Goal: Information Seeking & Learning: Learn about a topic

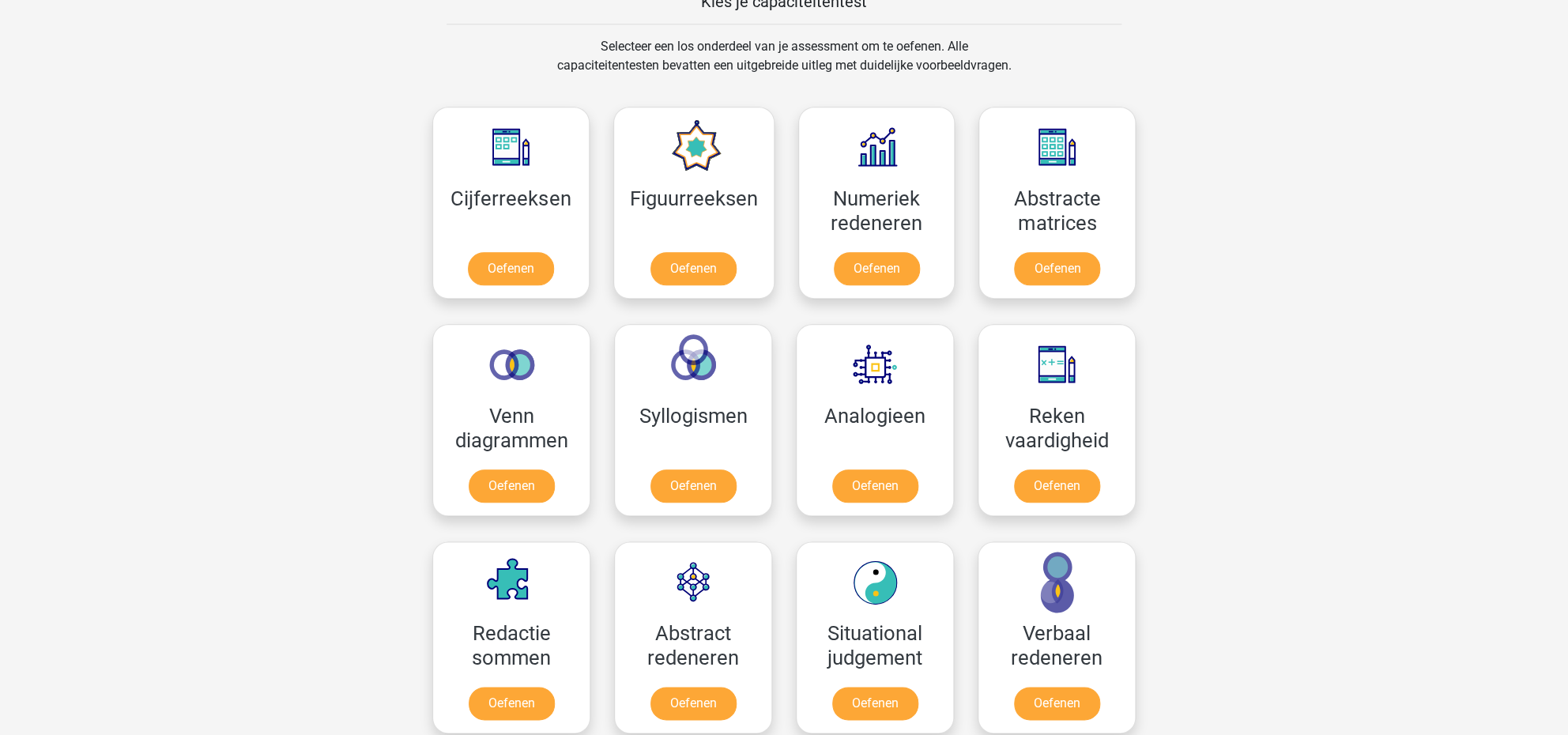
scroll to position [632, 0]
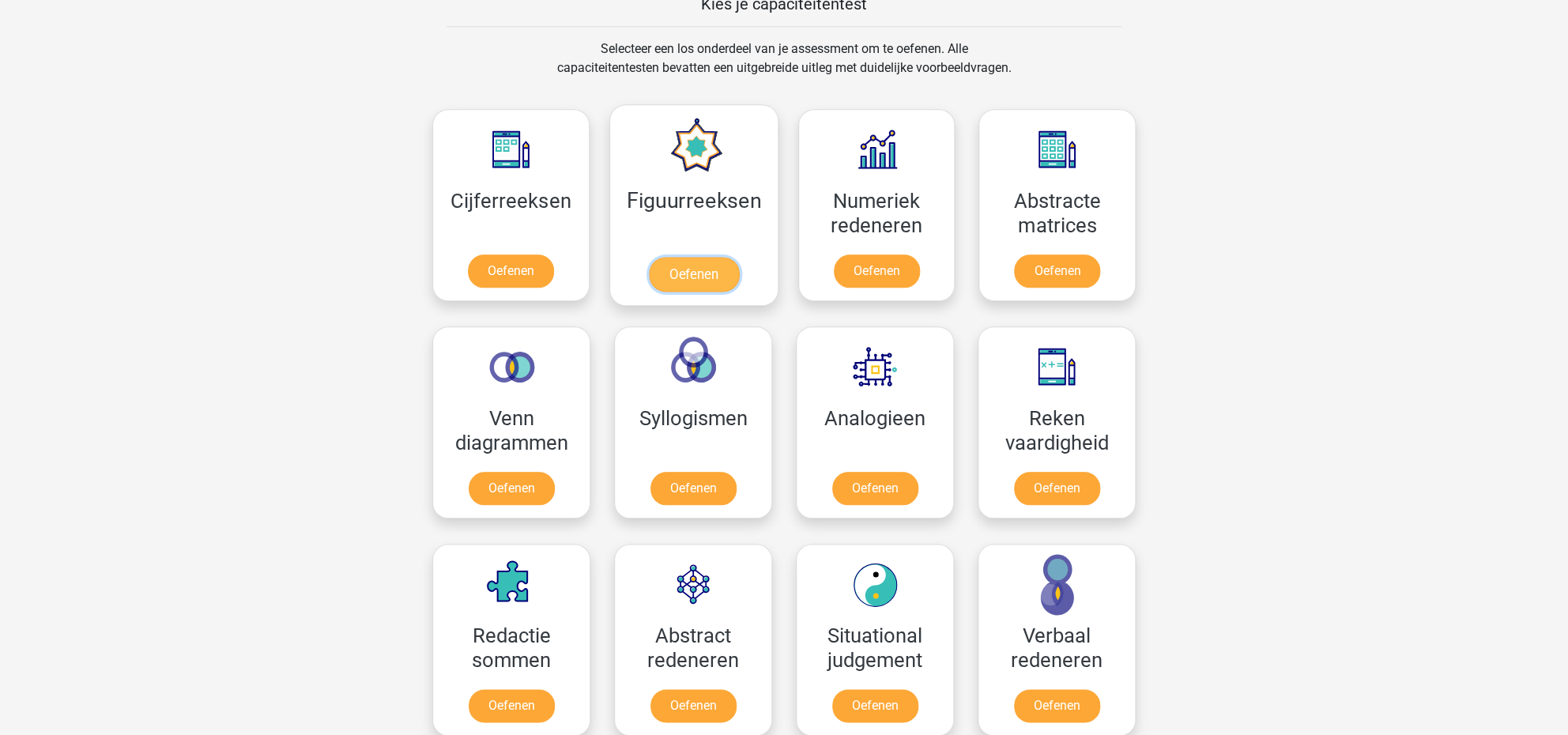
click at [701, 275] on link "Oefenen" at bounding box center [693, 275] width 90 height 35
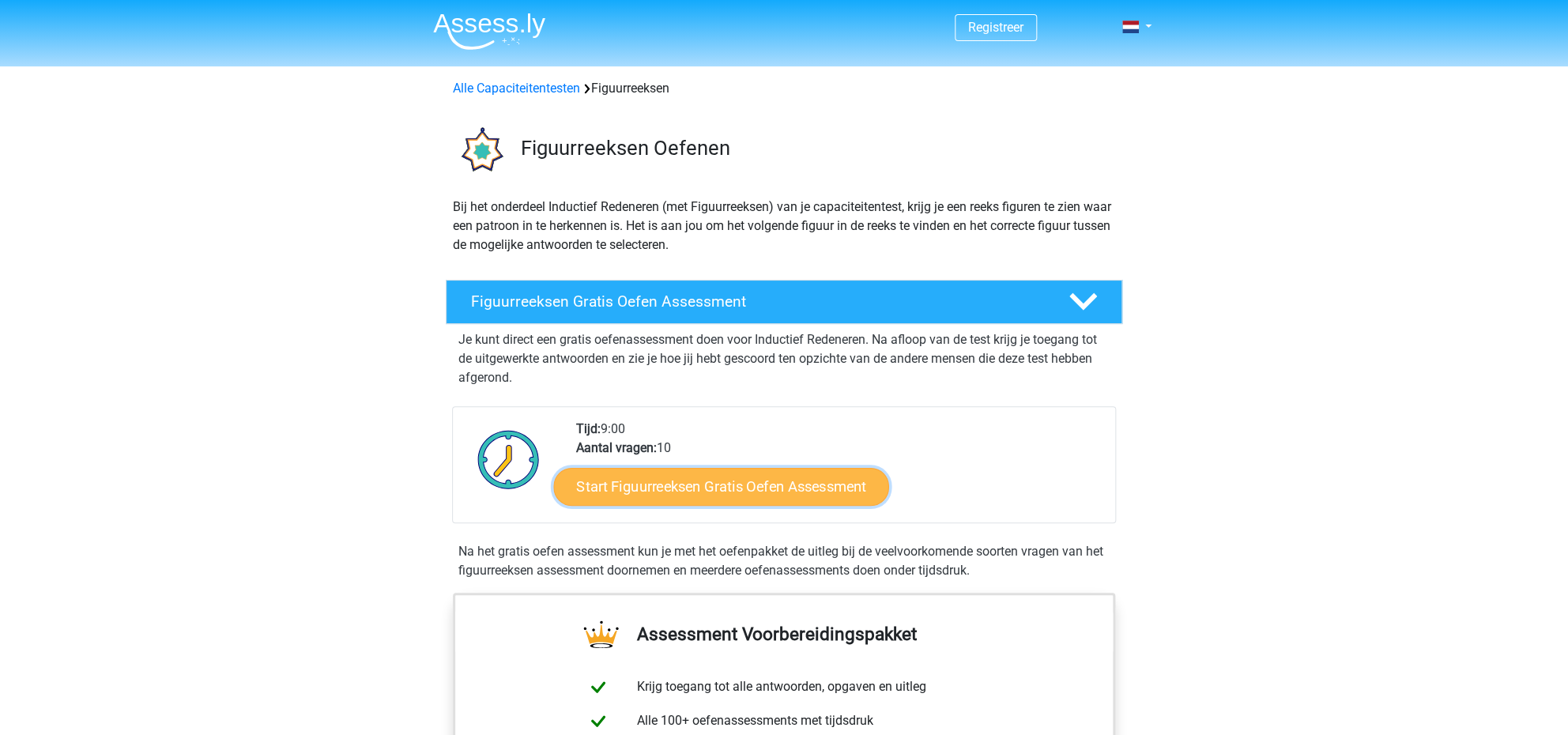
click at [704, 487] on link "Start Figuurreeksen Gratis Oefen Assessment" at bounding box center [721, 485] width 335 height 38
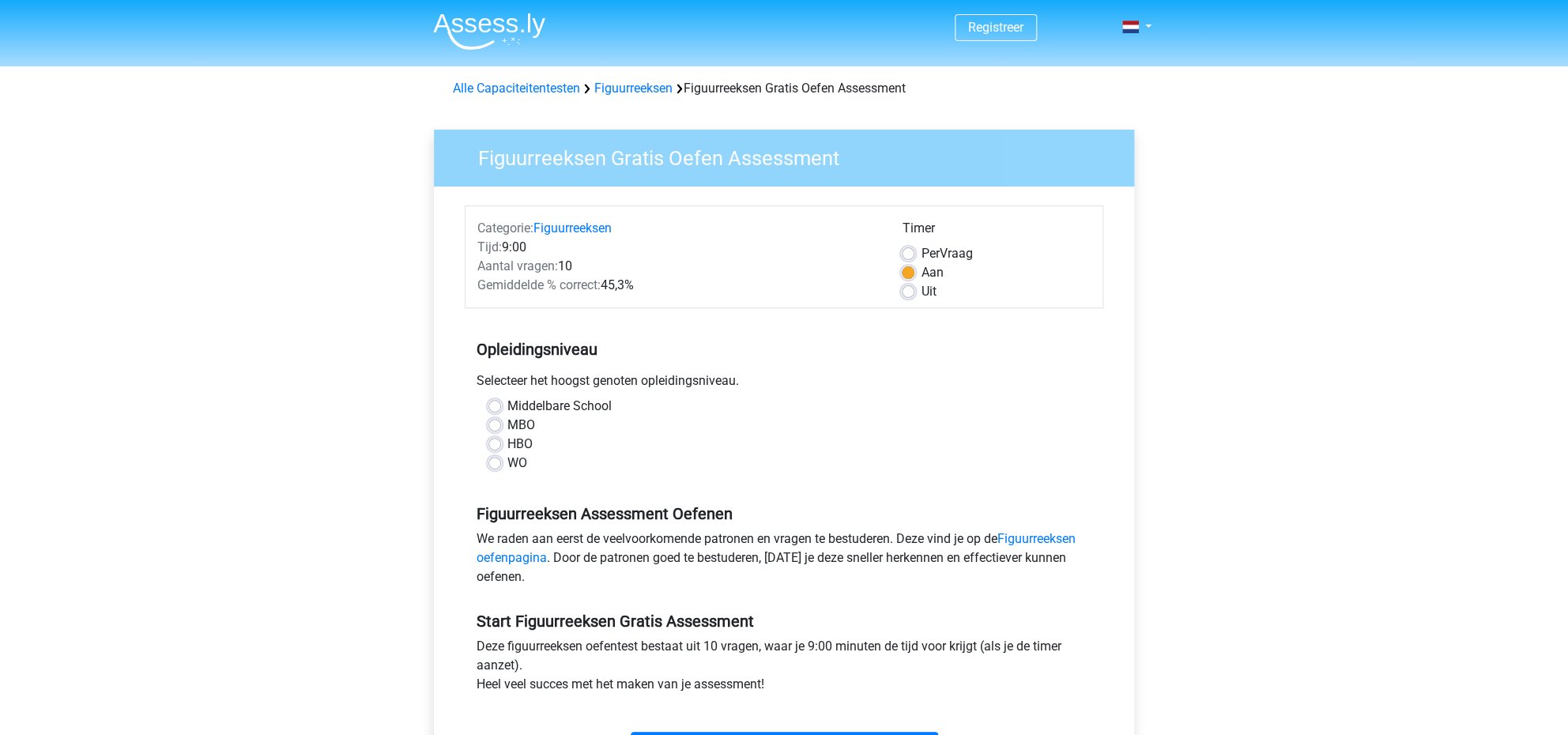
click at [508, 444] on label "HBO" at bounding box center [520, 445] width 25 height 19
click at [494, 444] on input "HBO" at bounding box center [494, 443] width 13 height 16
radio input "true"
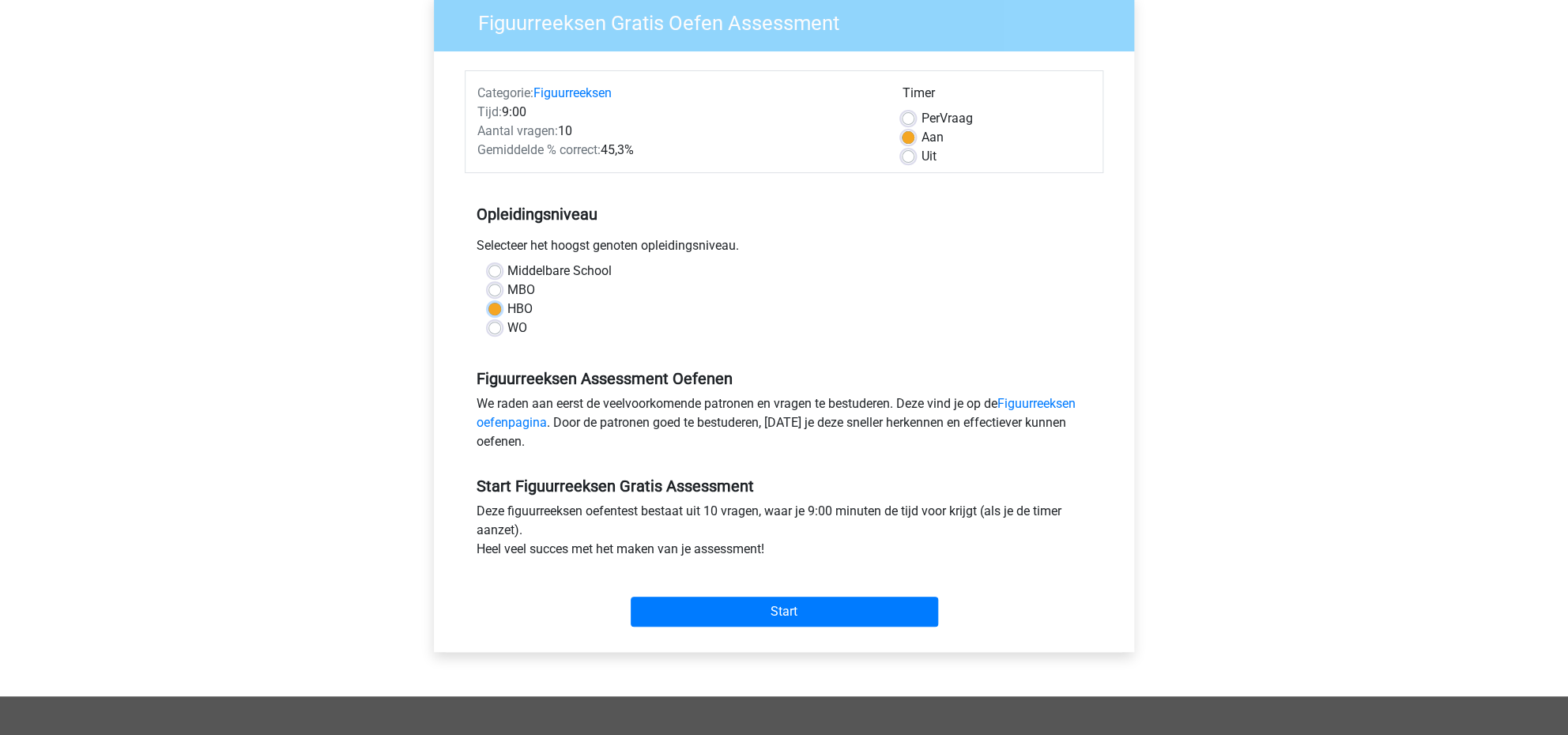
scroll to position [177, 0]
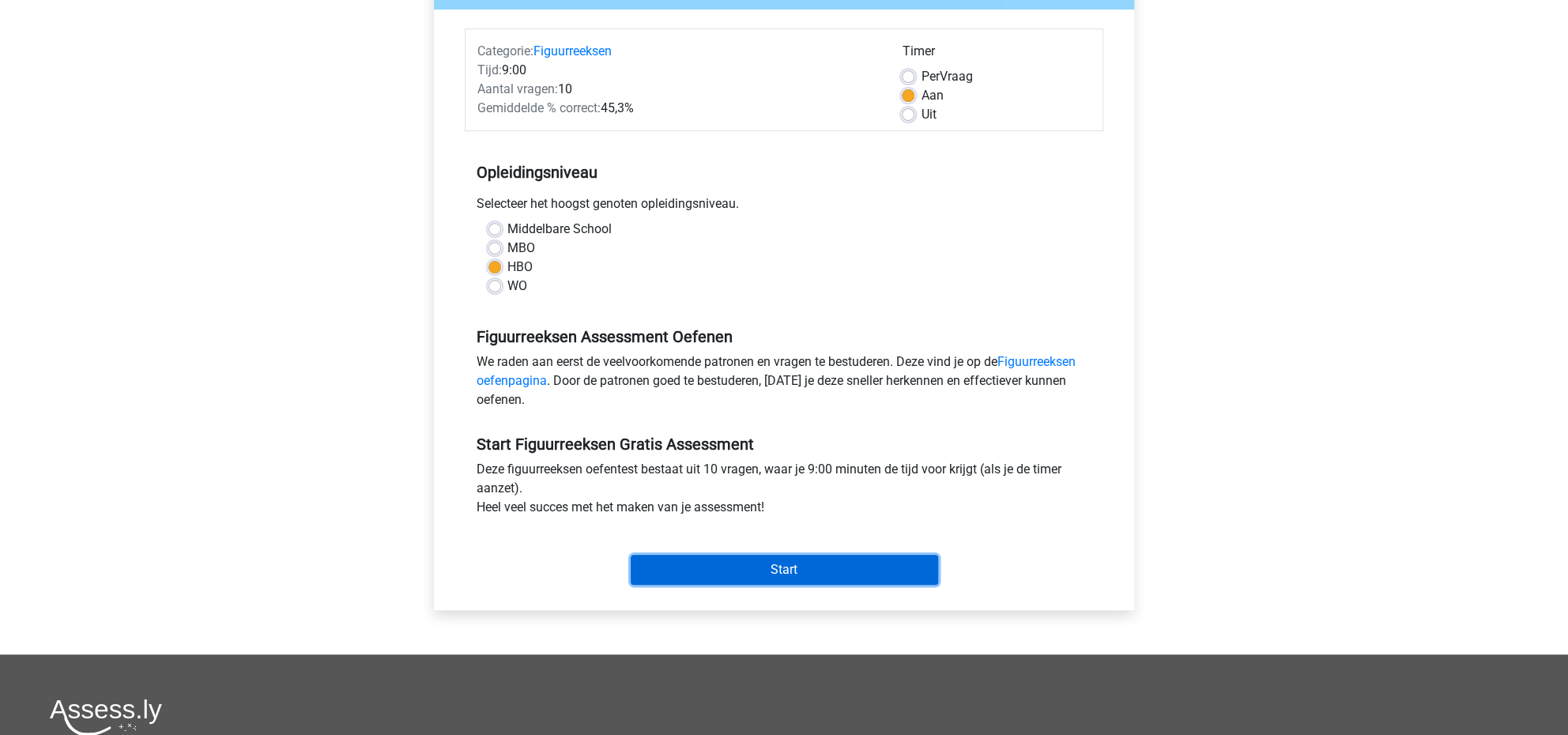
click at [777, 569] on input "Start" at bounding box center [784, 570] width 308 height 30
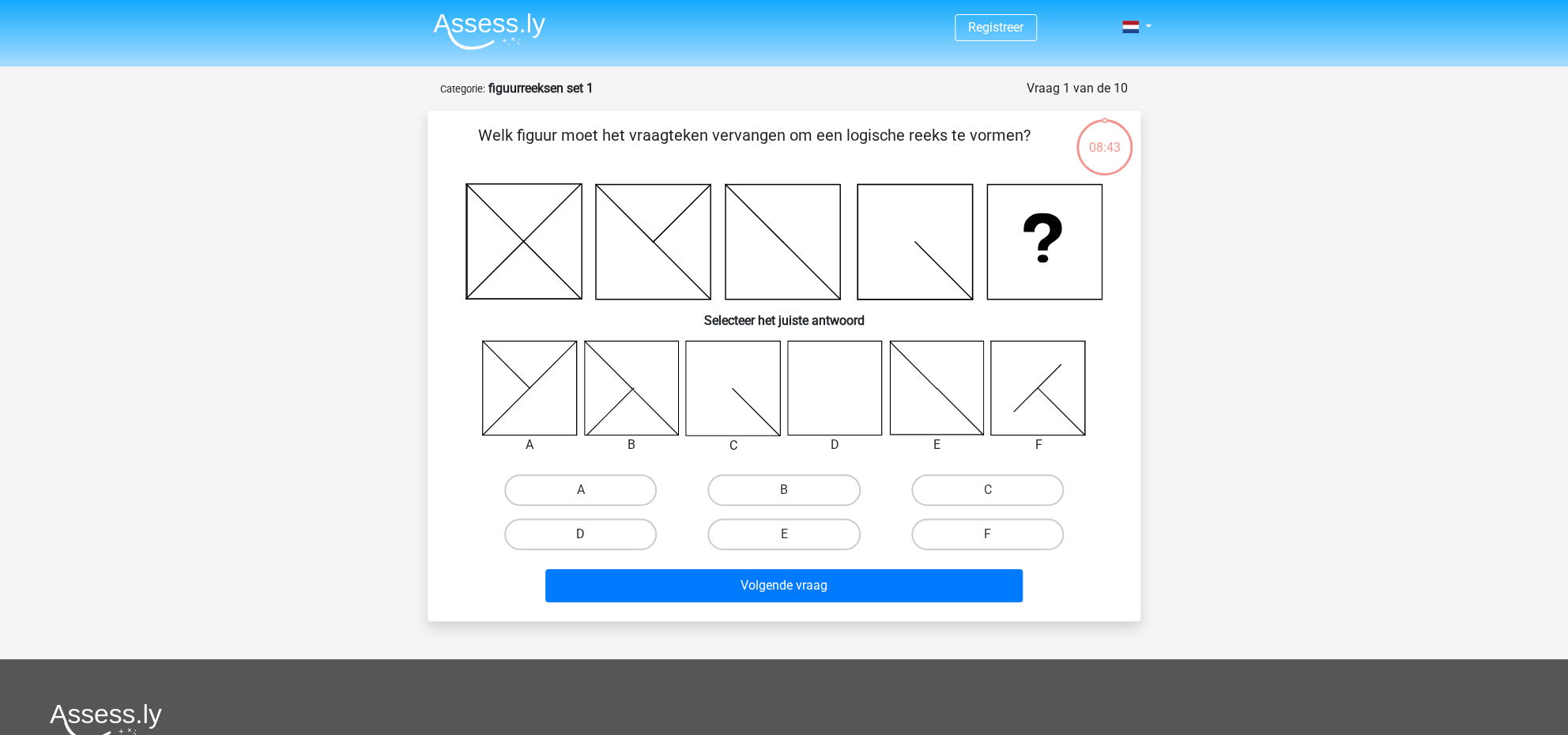
click at [604, 531] on label "D" at bounding box center [580, 534] width 152 height 32
click at [591, 534] on input "D" at bounding box center [585, 539] width 11 height 11
radio input "true"
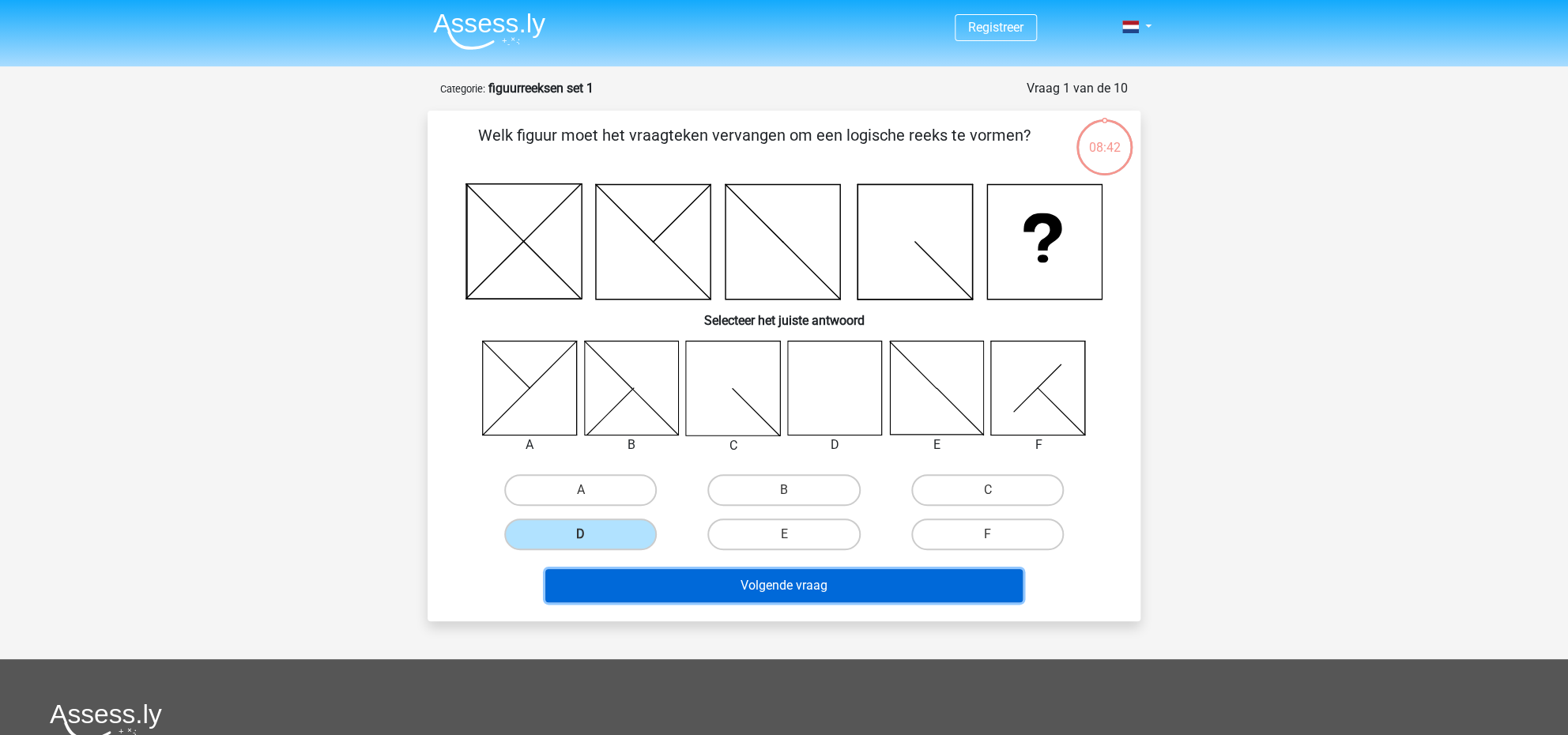
click at [740, 585] on button "Volgende vraag" at bounding box center [784, 585] width 479 height 33
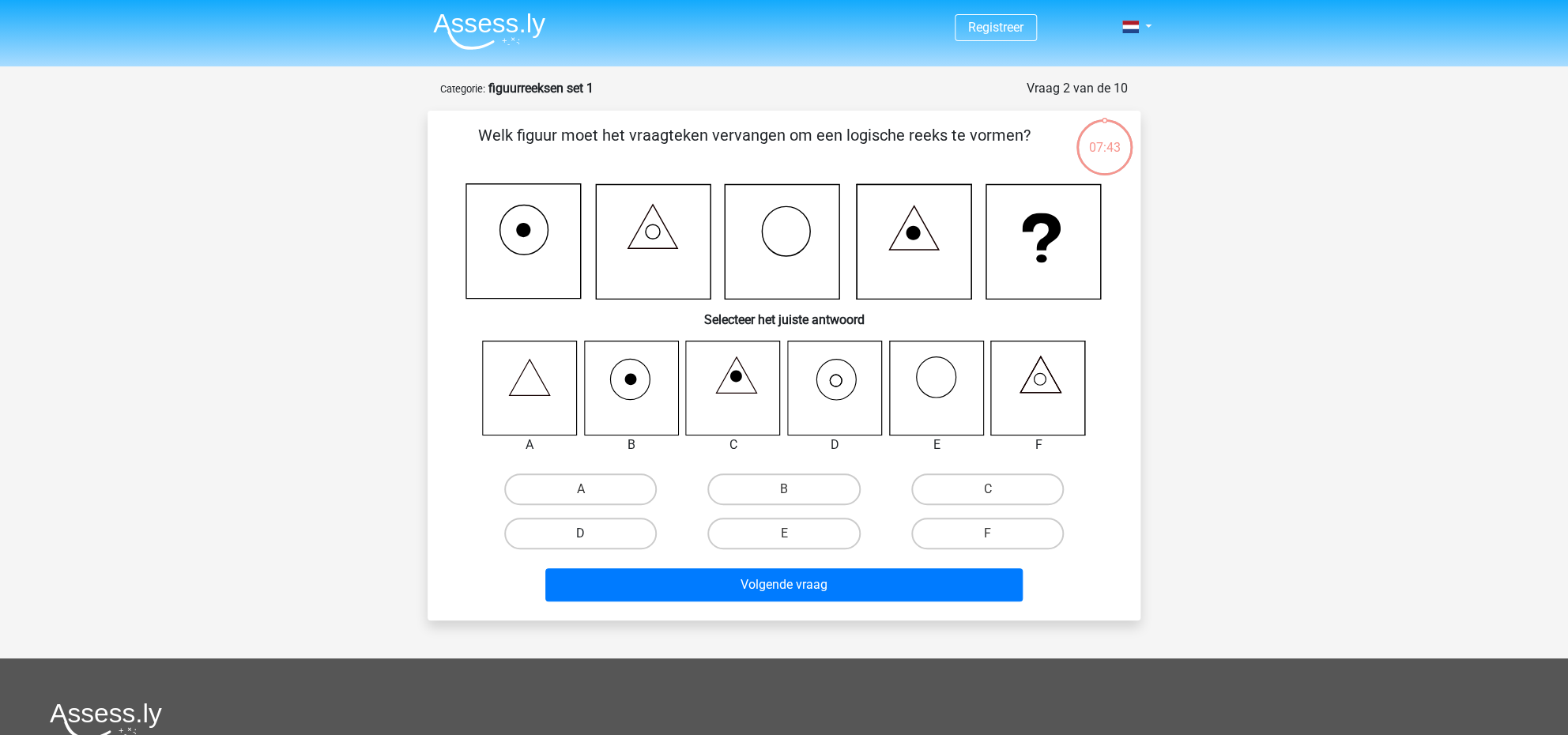
click at [604, 531] on label "D" at bounding box center [580, 533] width 152 height 32
click at [591, 534] on input "D" at bounding box center [585, 539] width 11 height 11
radio input "true"
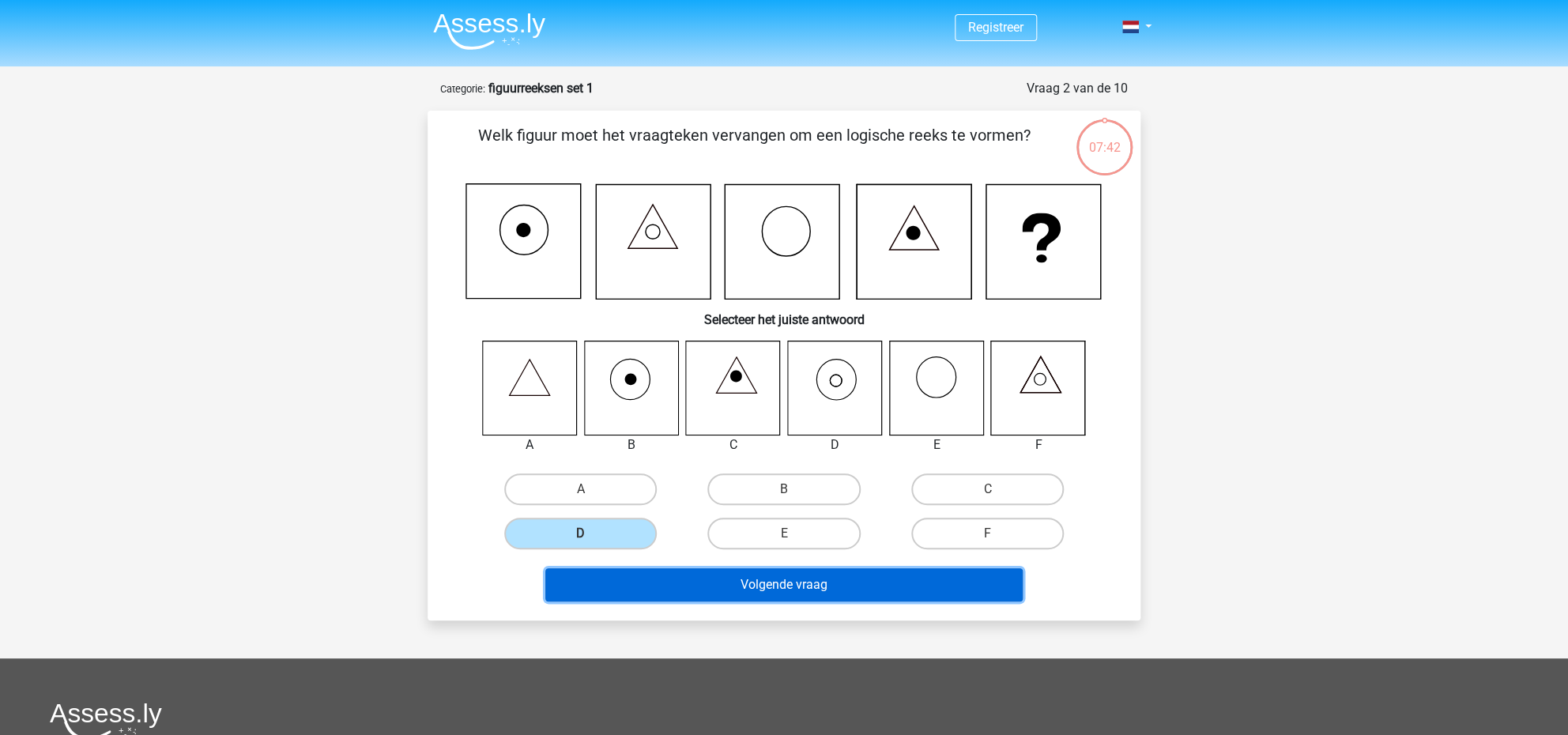
click at [740, 584] on button "Volgende vraag" at bounding box center [784, 585] width 479 height 33
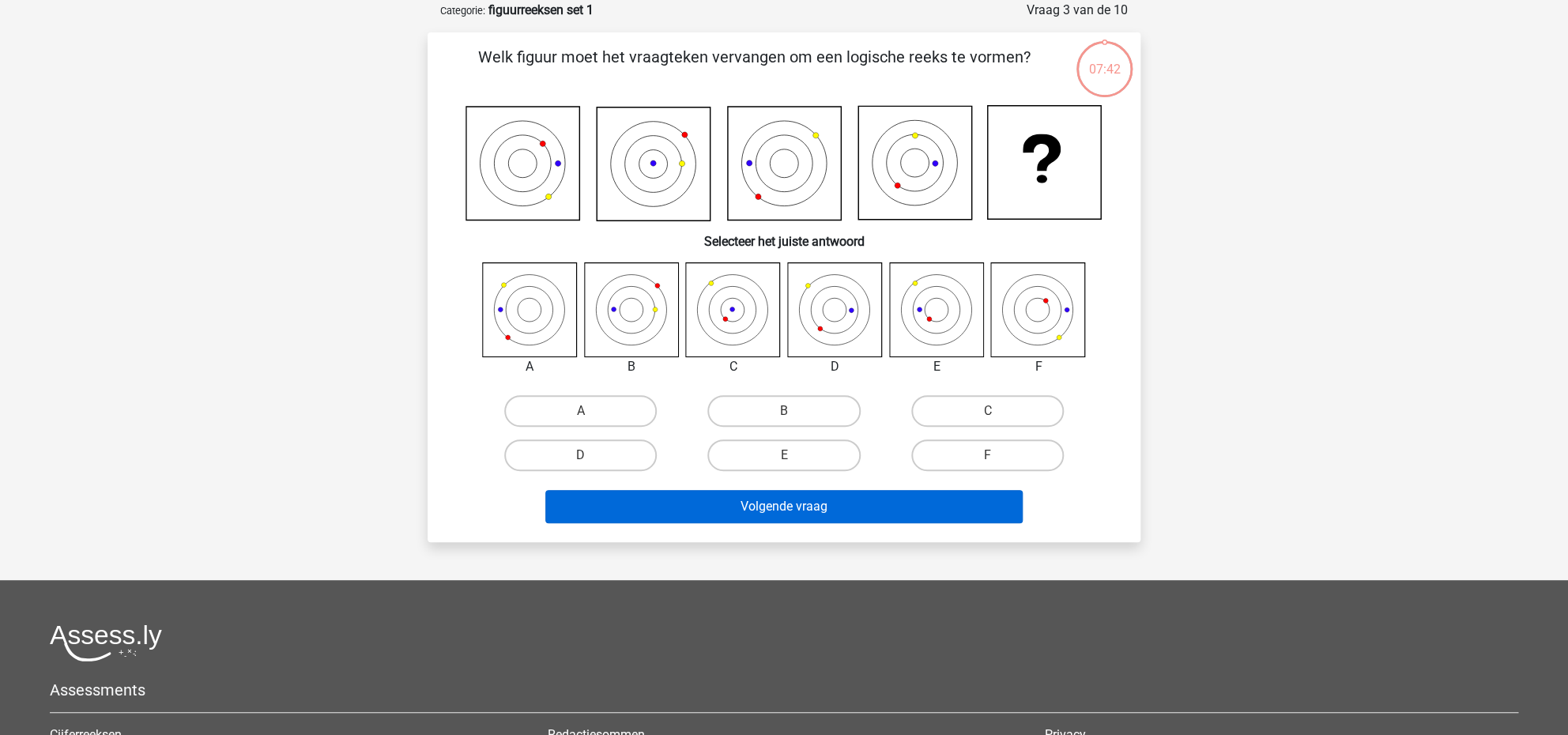
scroll to position [79, 0]
click at [807, 450] on label "E" at bounding box center [784, 454] width 152 height 32
click at [794, 454] on input "E" at bounding box center [789, 459] width 11 height 11
radio input "true"
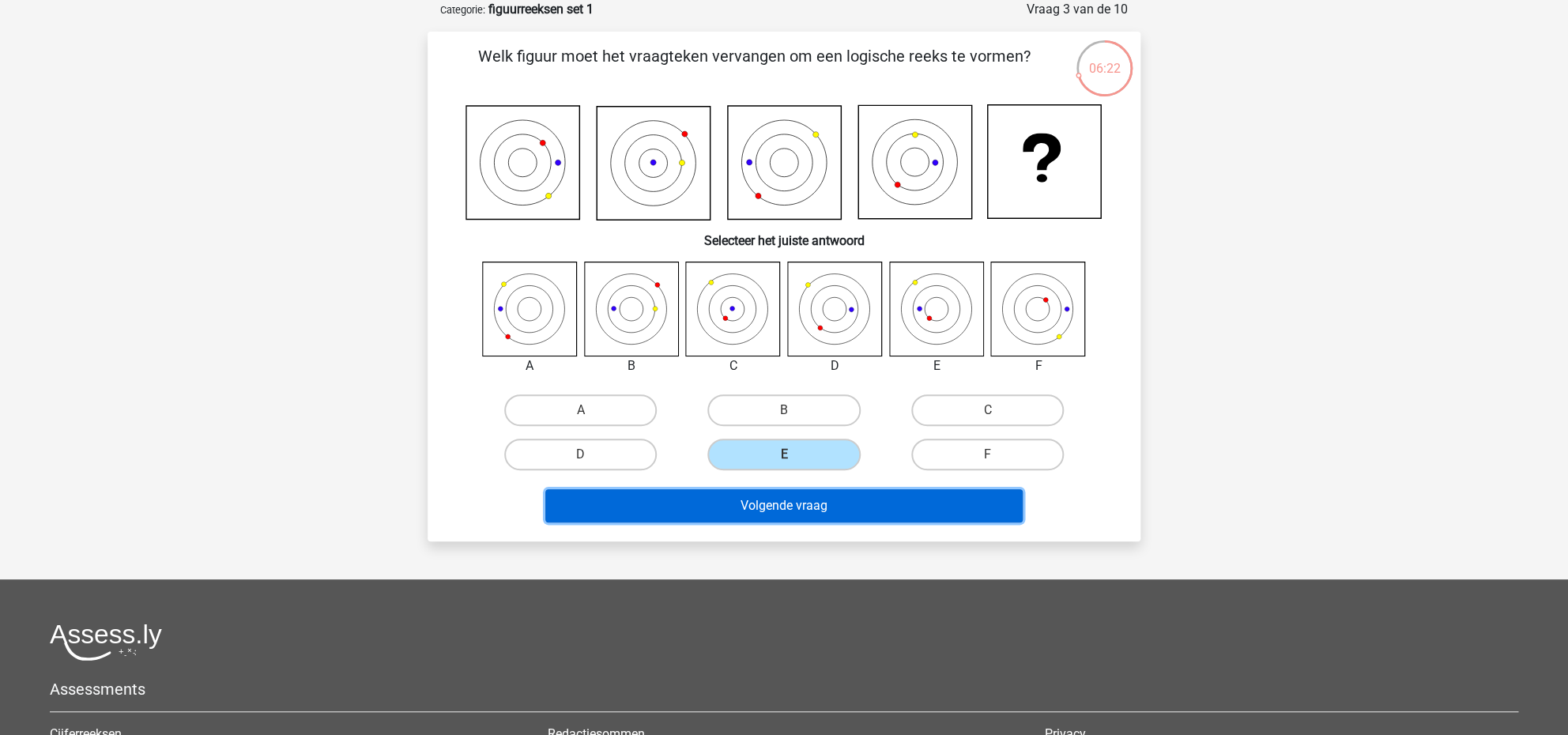
click at [809, 504] on button "Volgende vraag" at bounding box center [784, 506] width 479 height 33
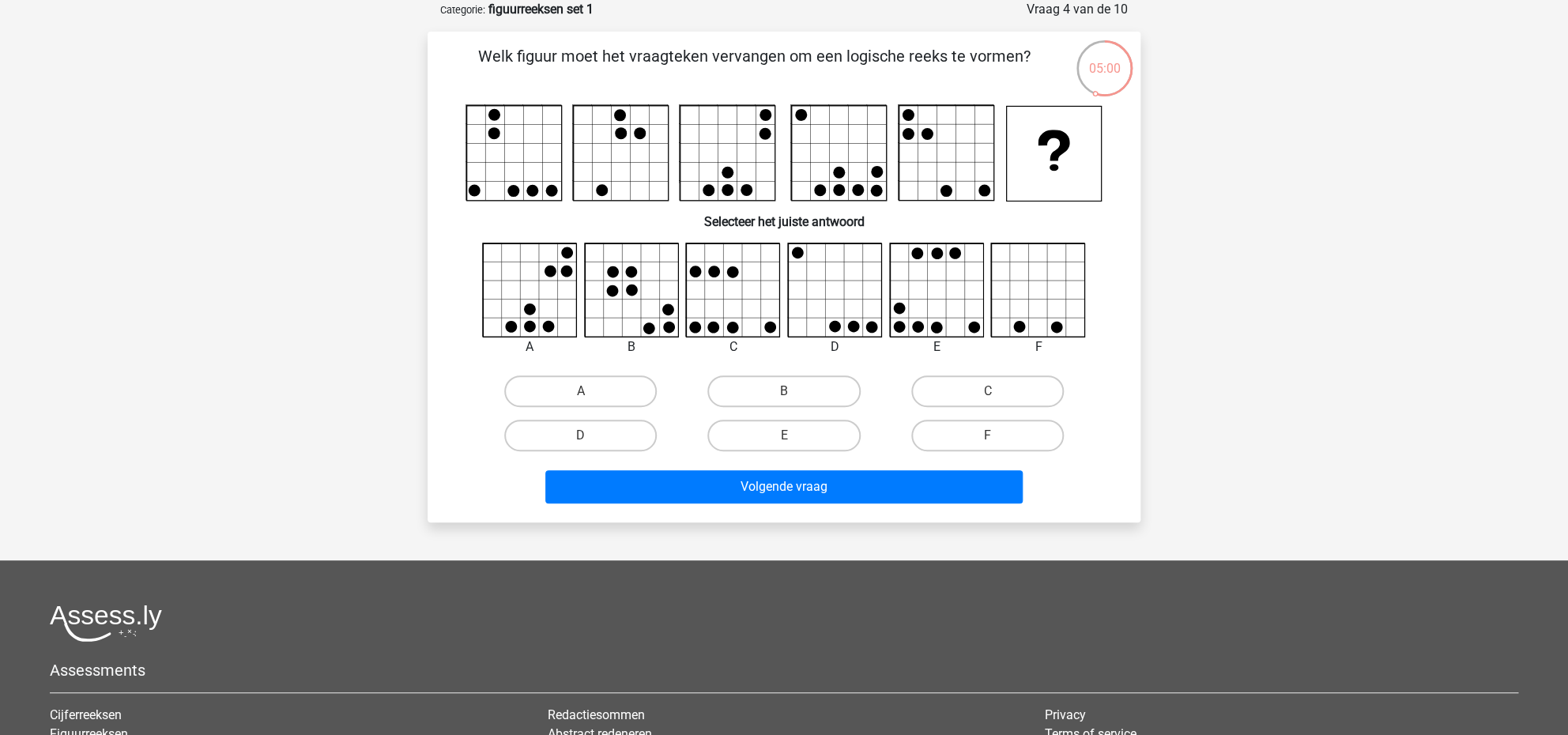
click at [794, 436] on input "E" at bounding box center [789, 441] width 11 height 11
radio input "true"
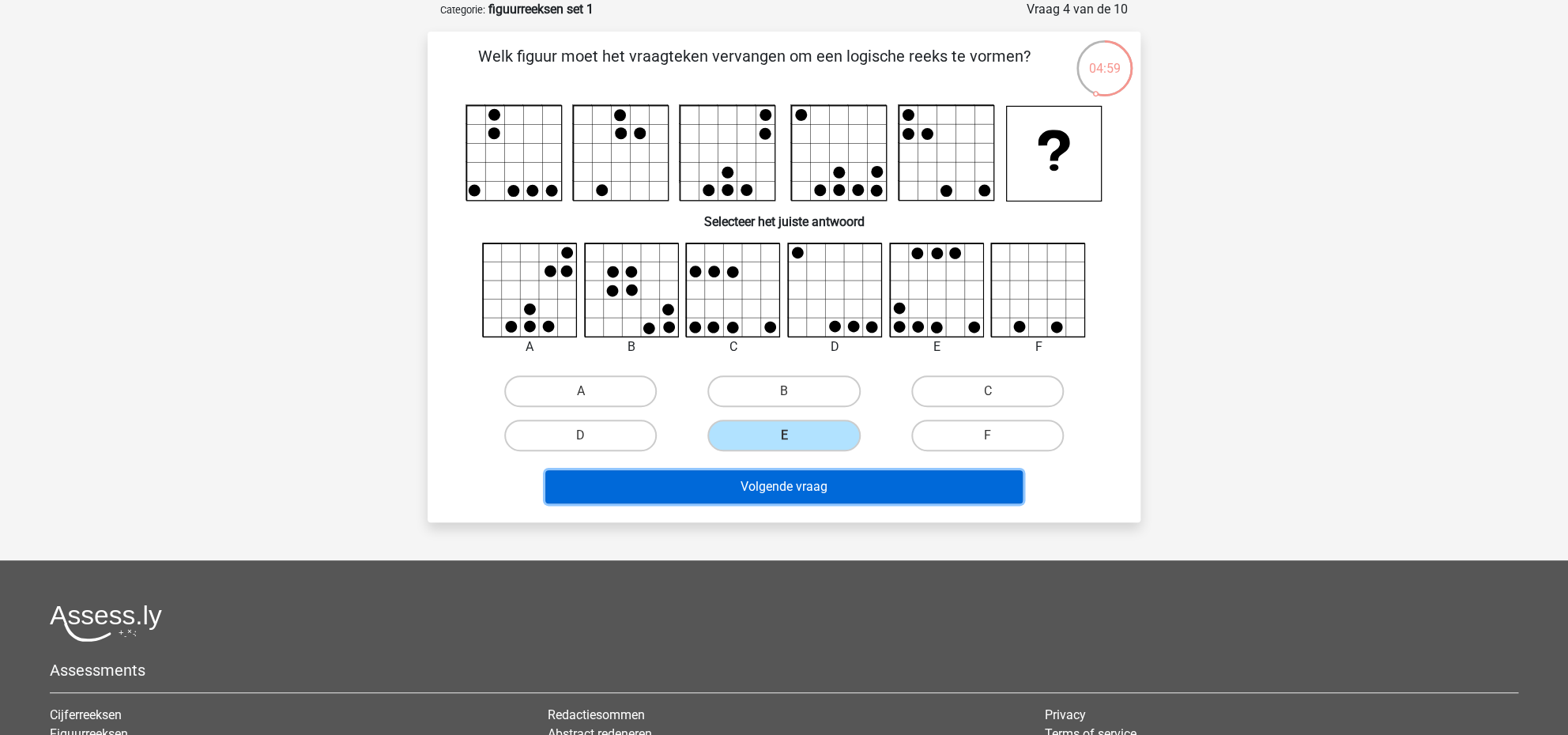
click at [795, 488] on button "Volgende vraag" at bounding box center [784, 486] width 479 height 33
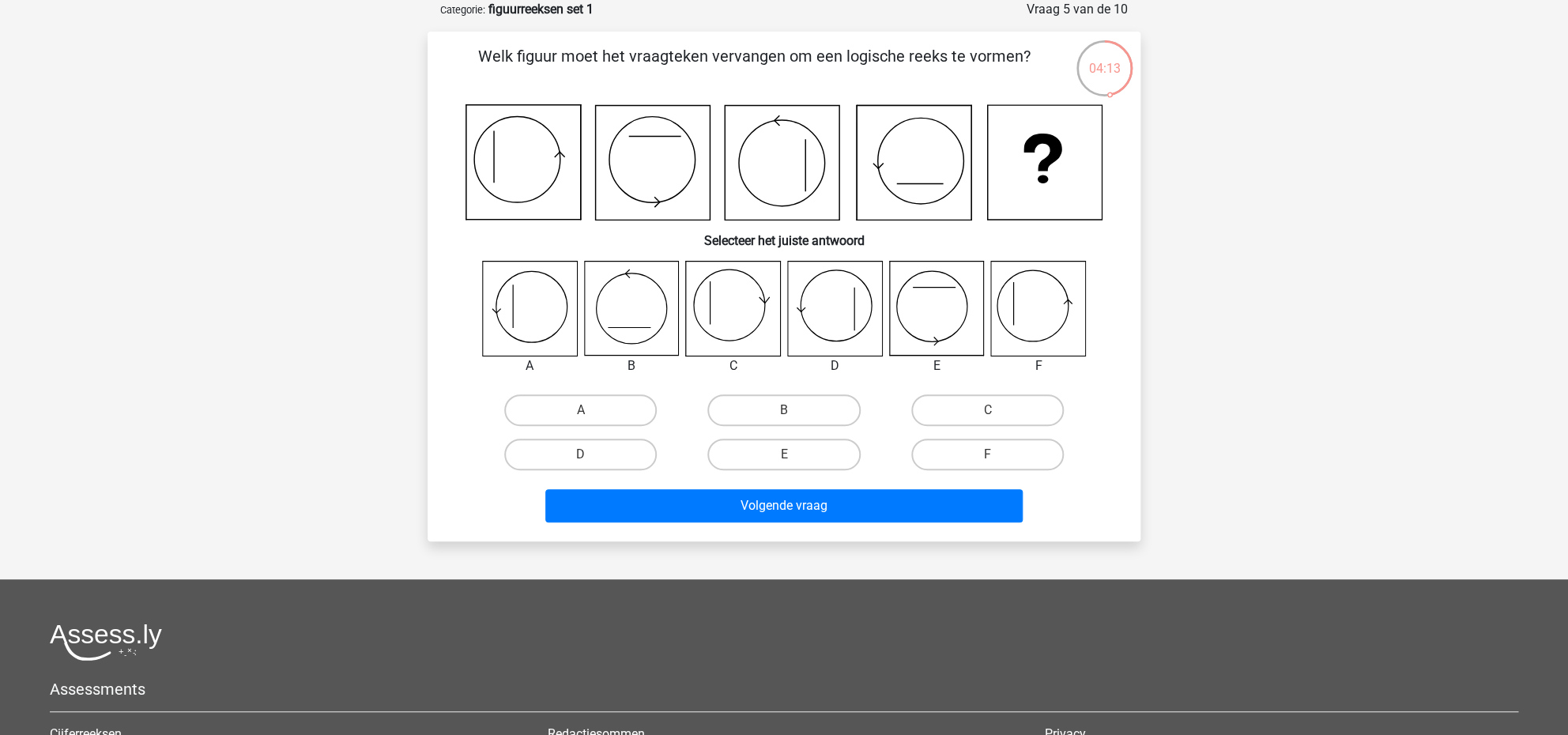
click at [475, 155] on icon at bounding box center [523, 162] width 115 height 115
click at [1005, 455] on label "F" at bounding box center [987, 454] width 152 height 32
click at [998, 455] on input "F" at bounding box center [992, 459] width 11 height 11
radio input "true"
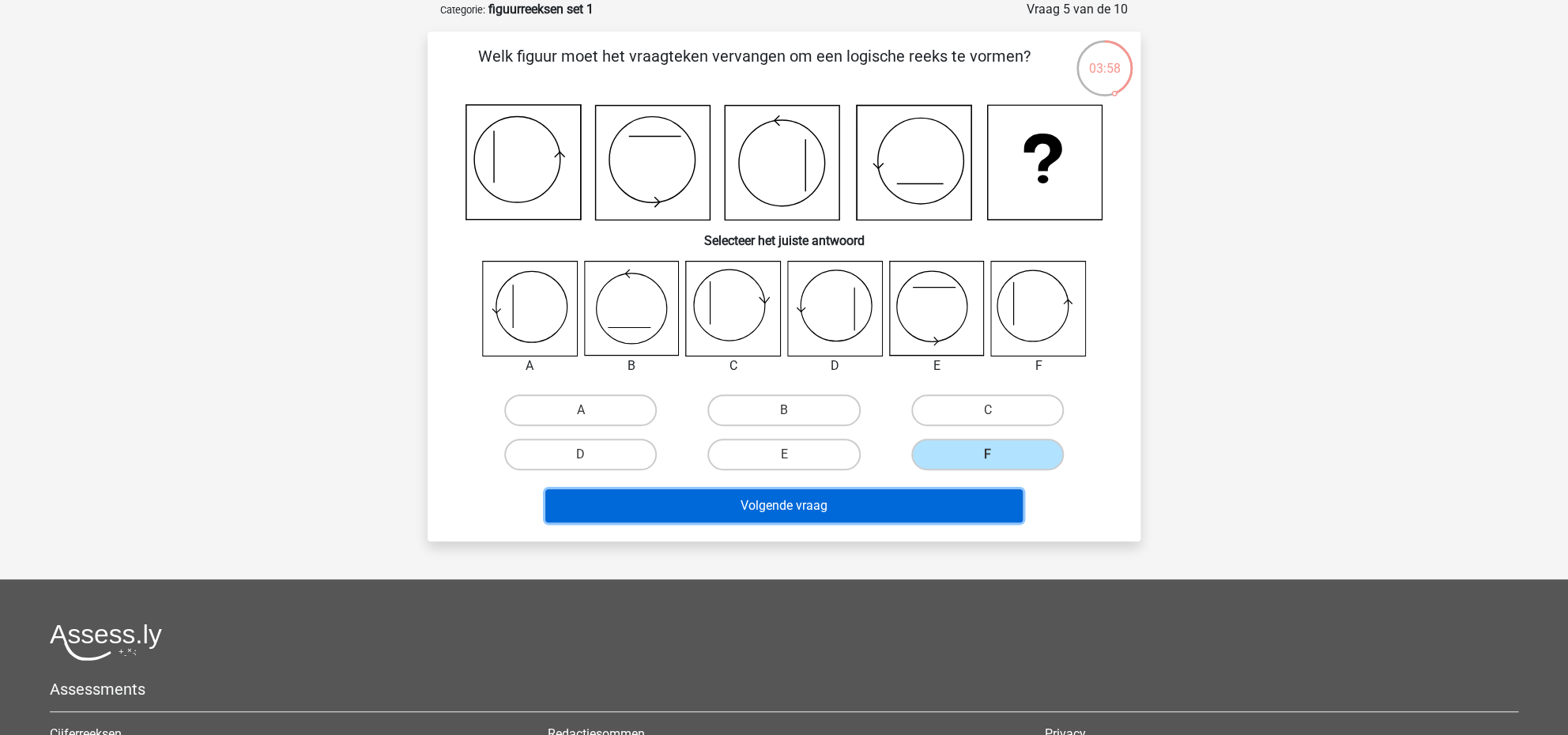
click at [932, 508] on button "Volgende vraag" at bounding box center [784, 506] width 479 height 33
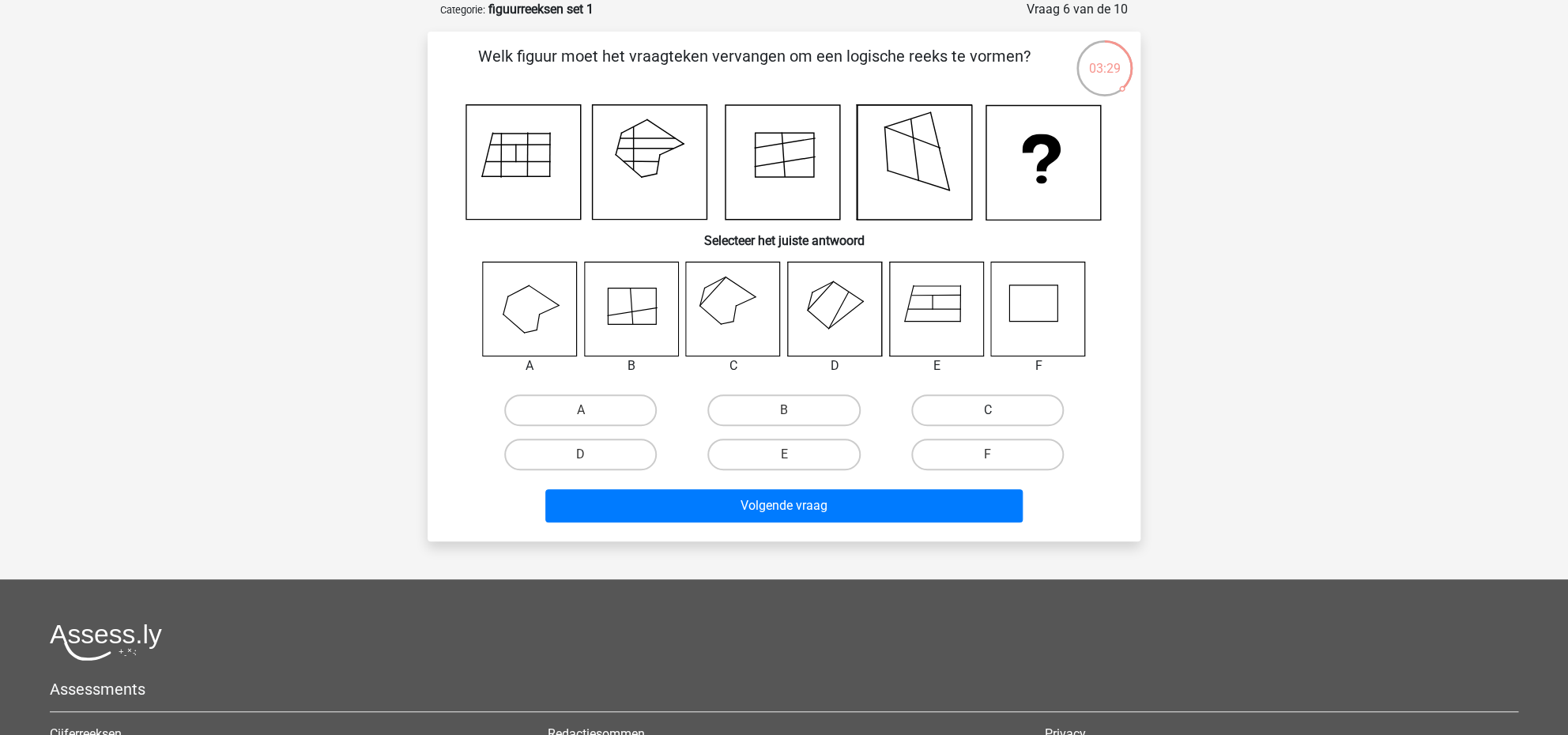
drag, startPoint x: 987, startPoint y: 414, endPoint x: 957, endPoint y: 419, distance: 30.4
click at [986, 413] on label "C" at bounding box center [987, 410] width 152 height 32
click at [987, 413] on input "C" at bounding box center [992, 416] width 11 height 11
radio input "true"
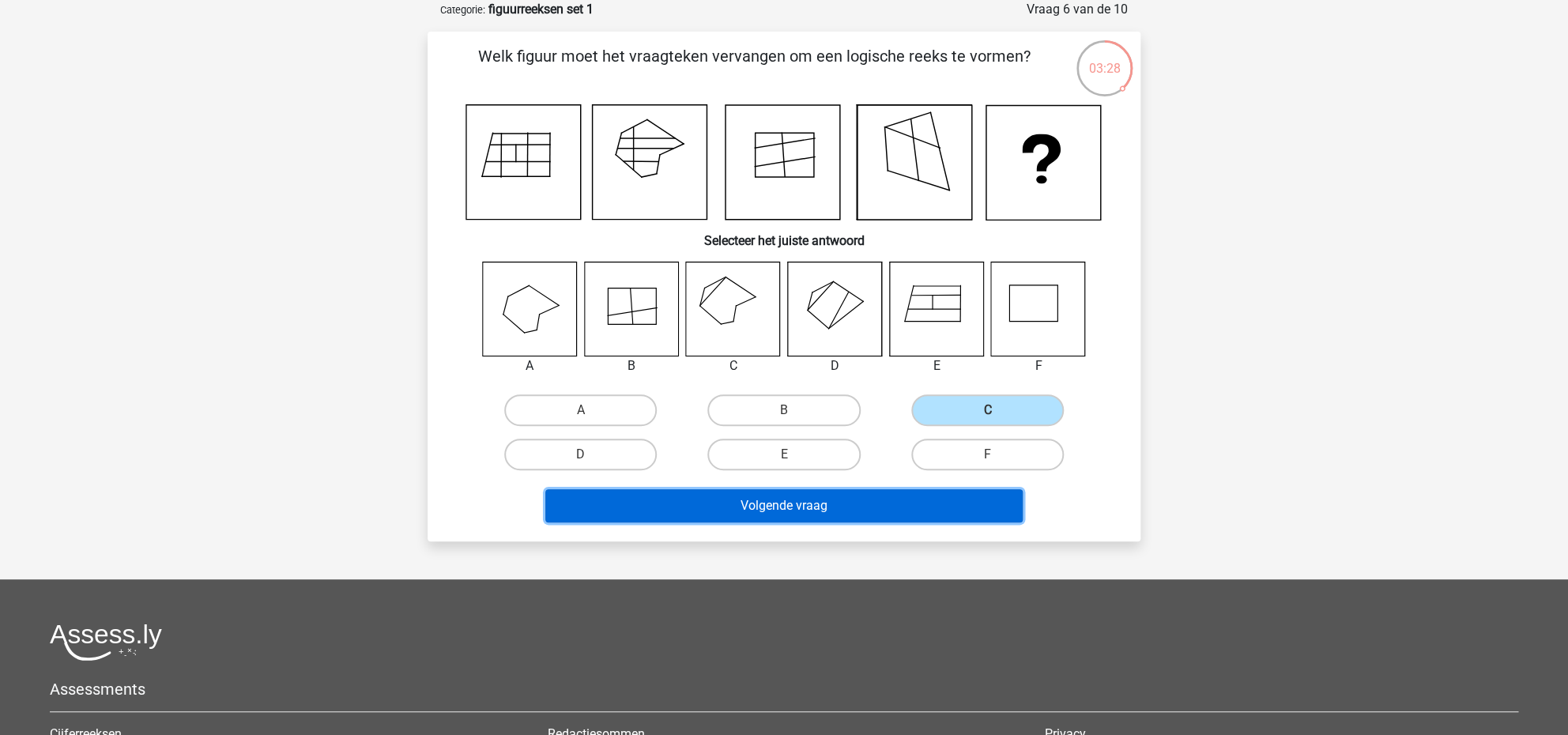
click at [859, 505] on button "Volgende vraag" at bounding box center [784, 506] width 479 height 33
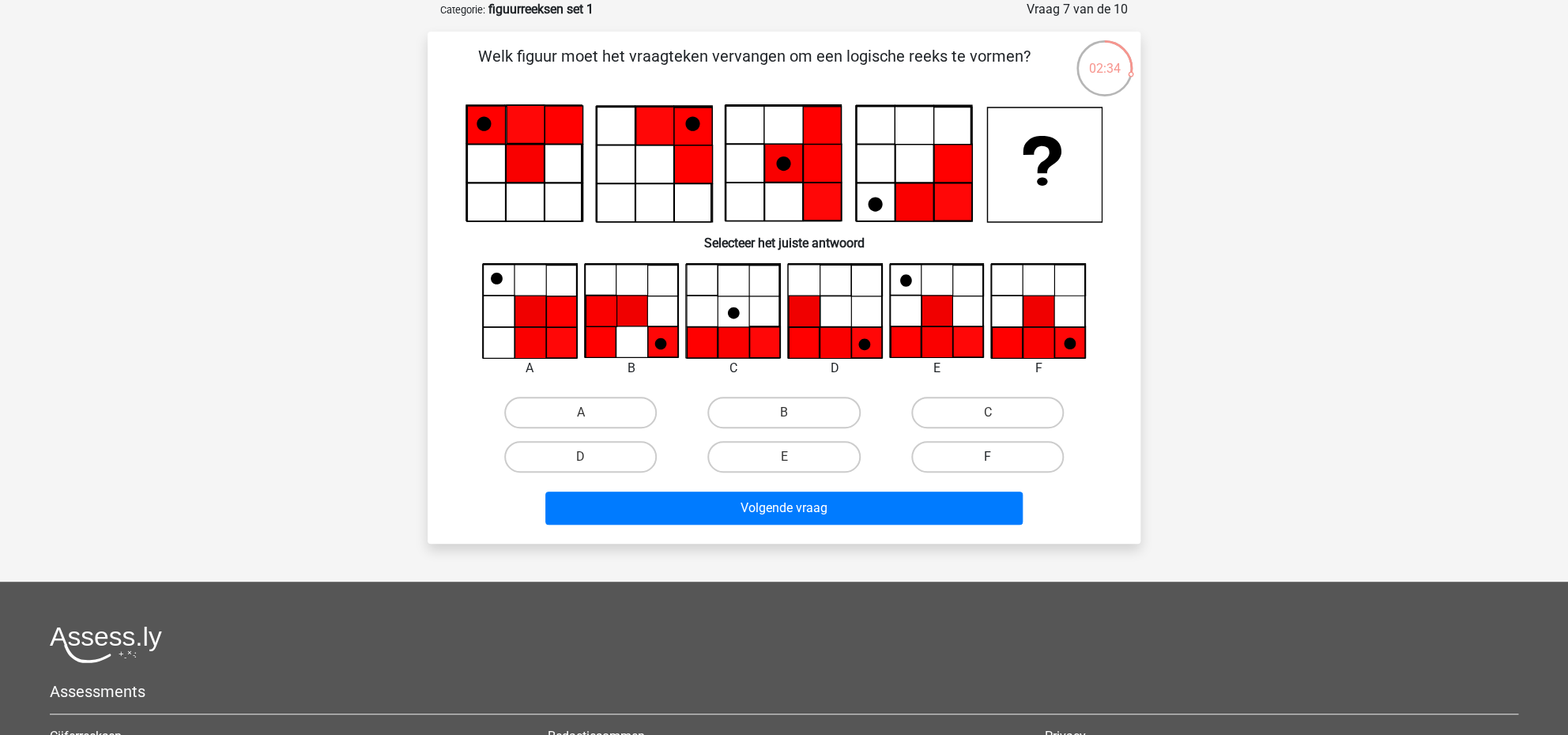
click at [959, 458] on label "F" at bounding box center [987, 456] width 152 height 32
click at [987, 458] on input "F" at bounding box center [992, 462] width 11 height 11
radio input "true"
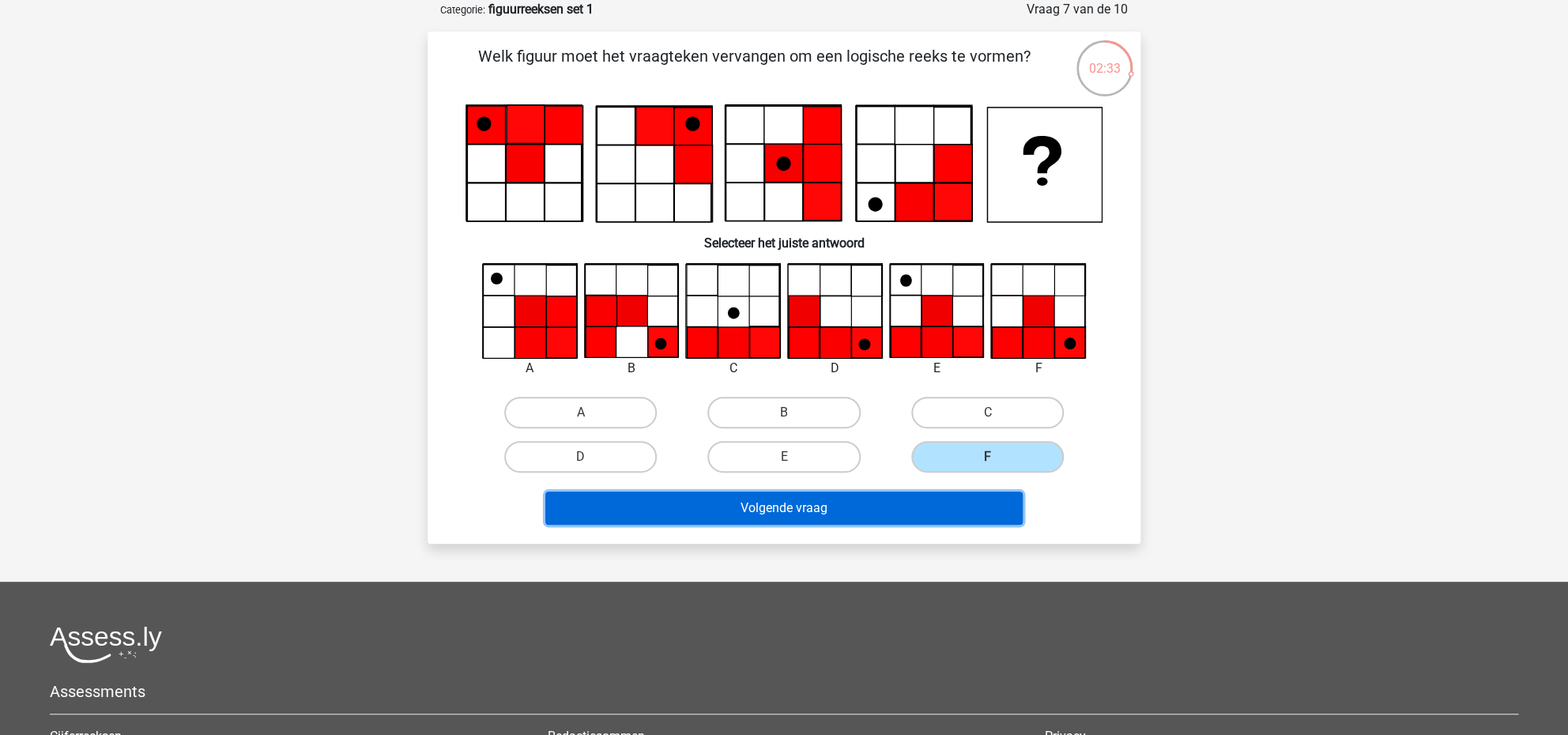
click at [817, 505] on button "Volgende vraag" at bounding box center [784, 508] width 479 height 33
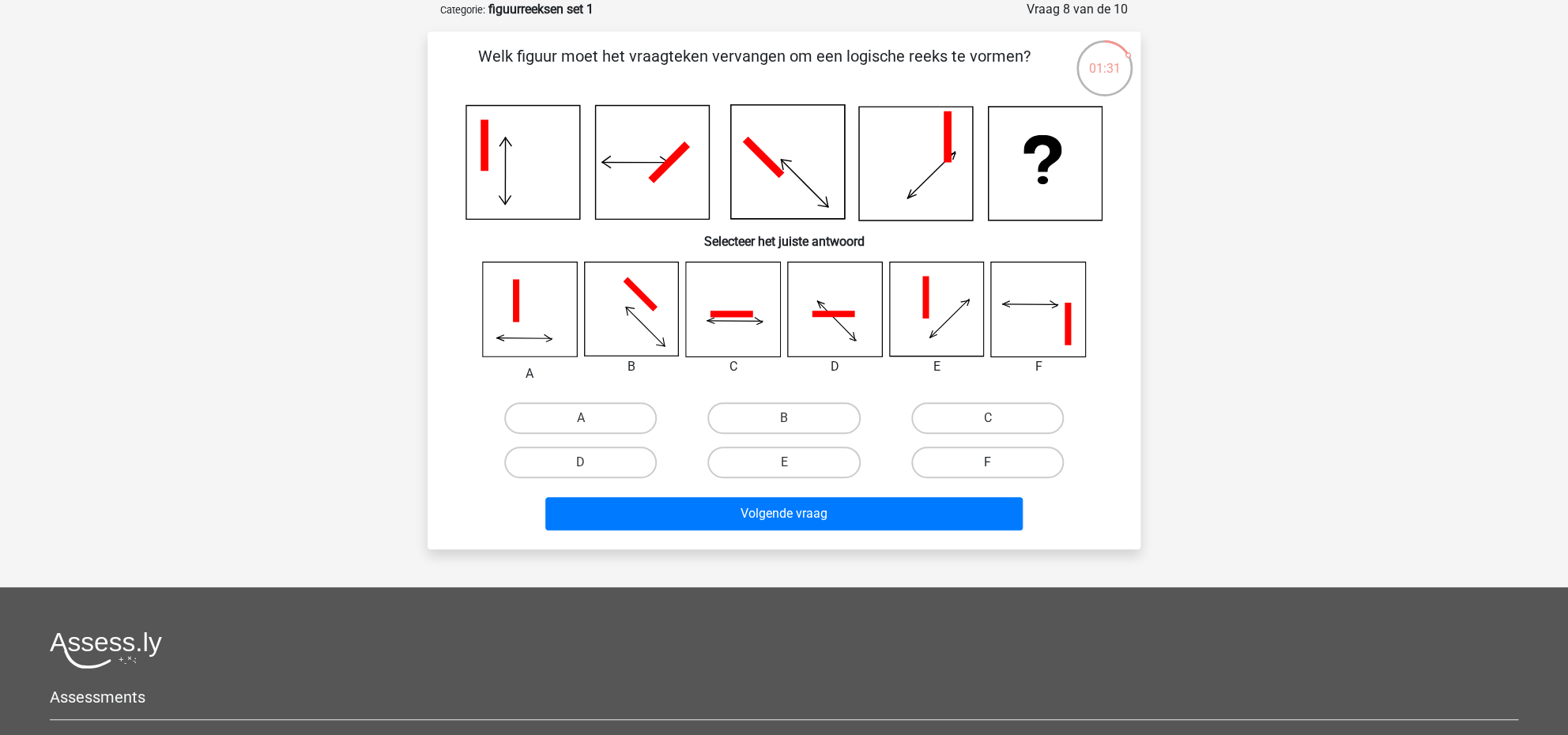
click at [1026, 467] on label "F" at bounding box center [987, 462] width 152 height 32
click at [998, 467] on input "F" at bounding box center [992, 467] width 11 height 11
radio input "true"
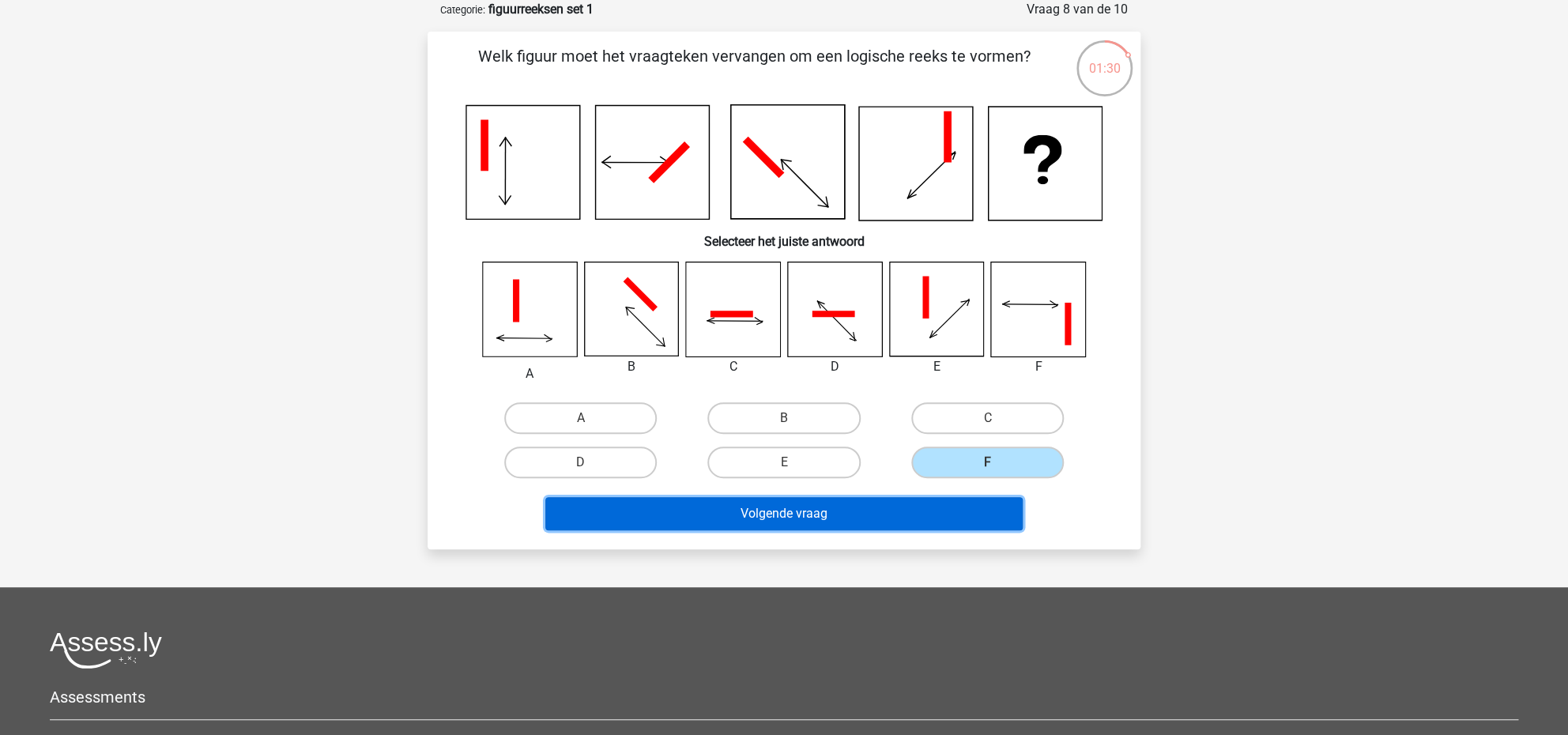
click at [879, 515] on button "Volgende vraag" at bounding box center [784, 514] width 479 height 33
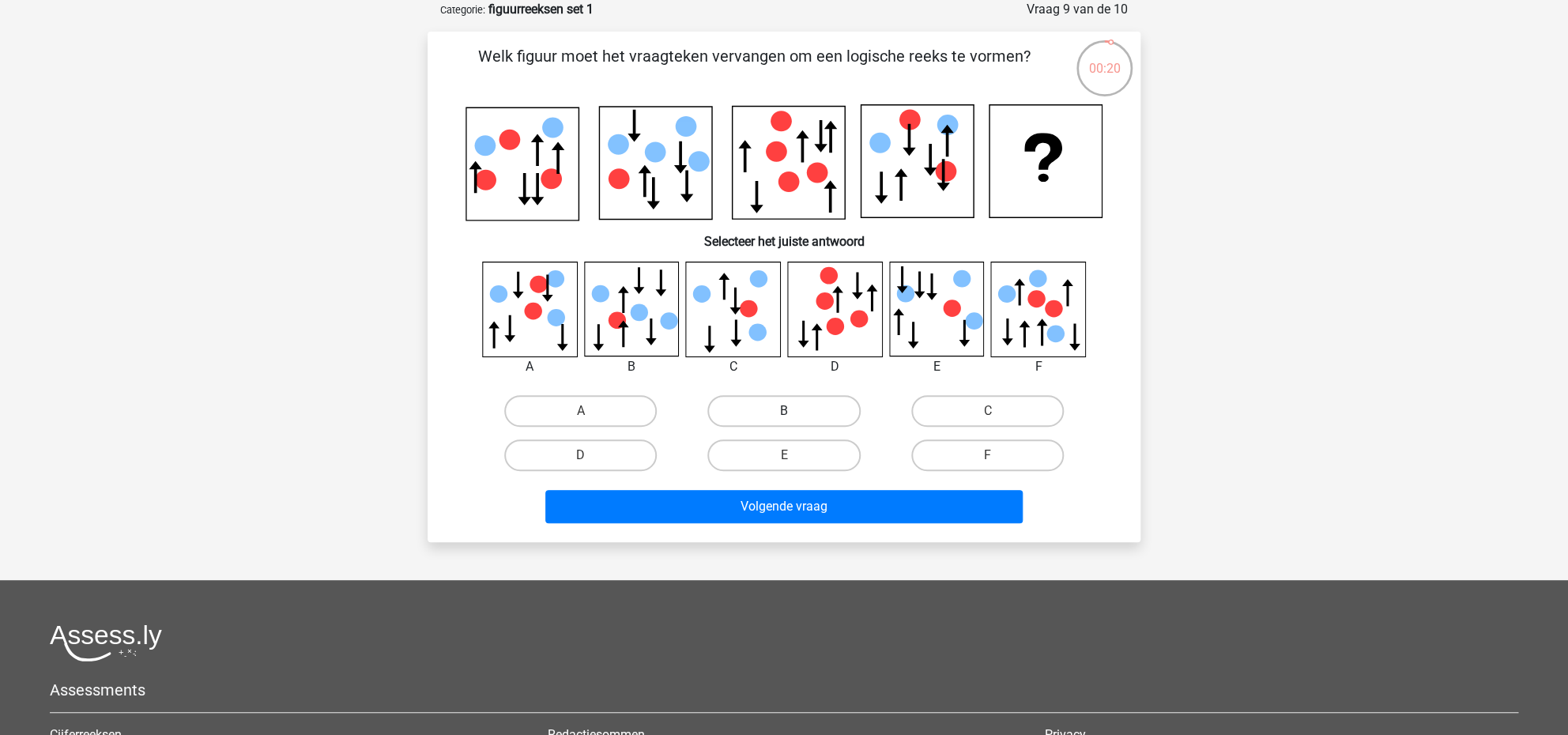
click at [781, 415] on label "B" at bounding box center [784, 411] width 152 height 32
click at [784, 415] on input "B" at bounding box center [789, 416] width 11 height 11
radio input "true"
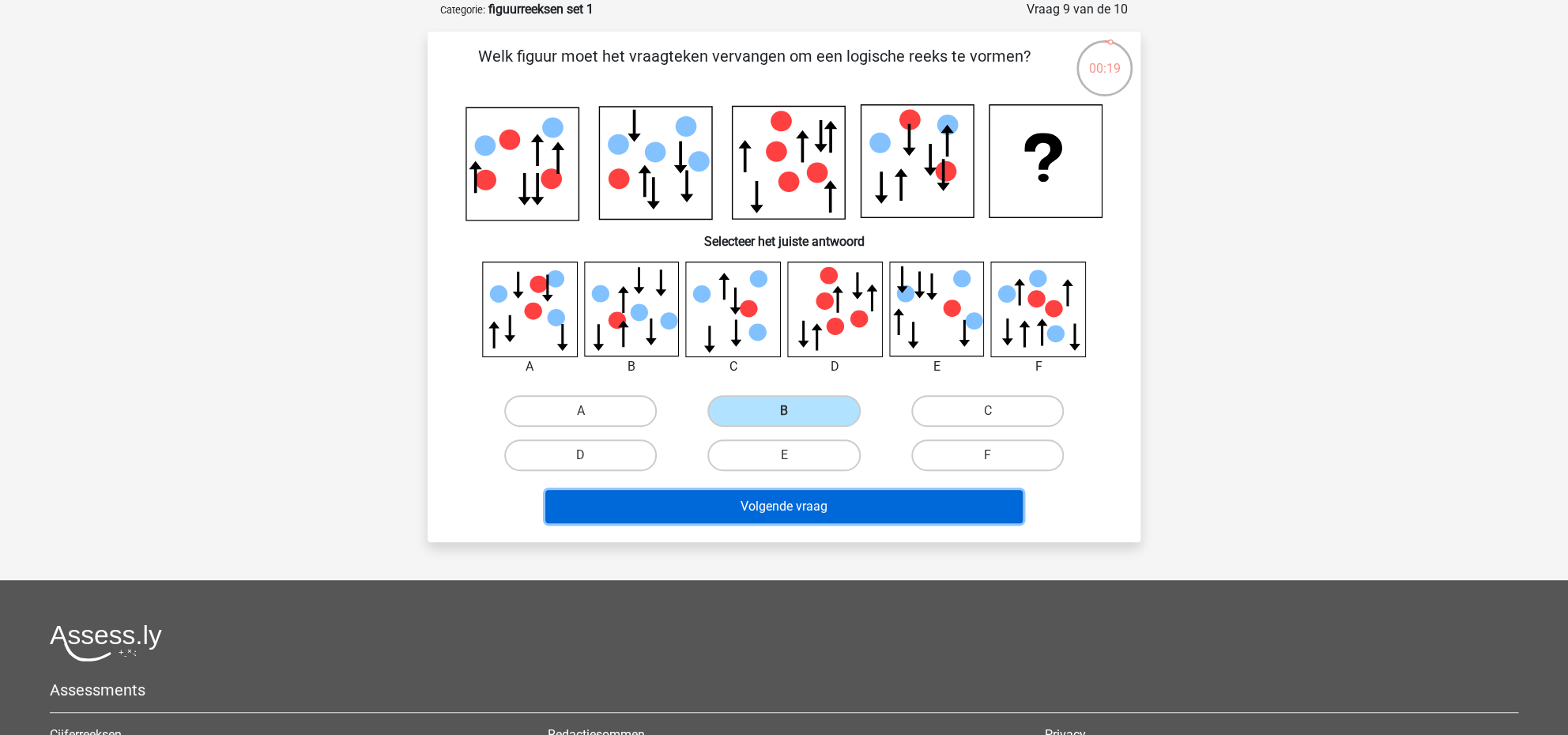
click at [775, 506] on button "Volgende vraag" at bounding box center [784, 507] width 479 height 33
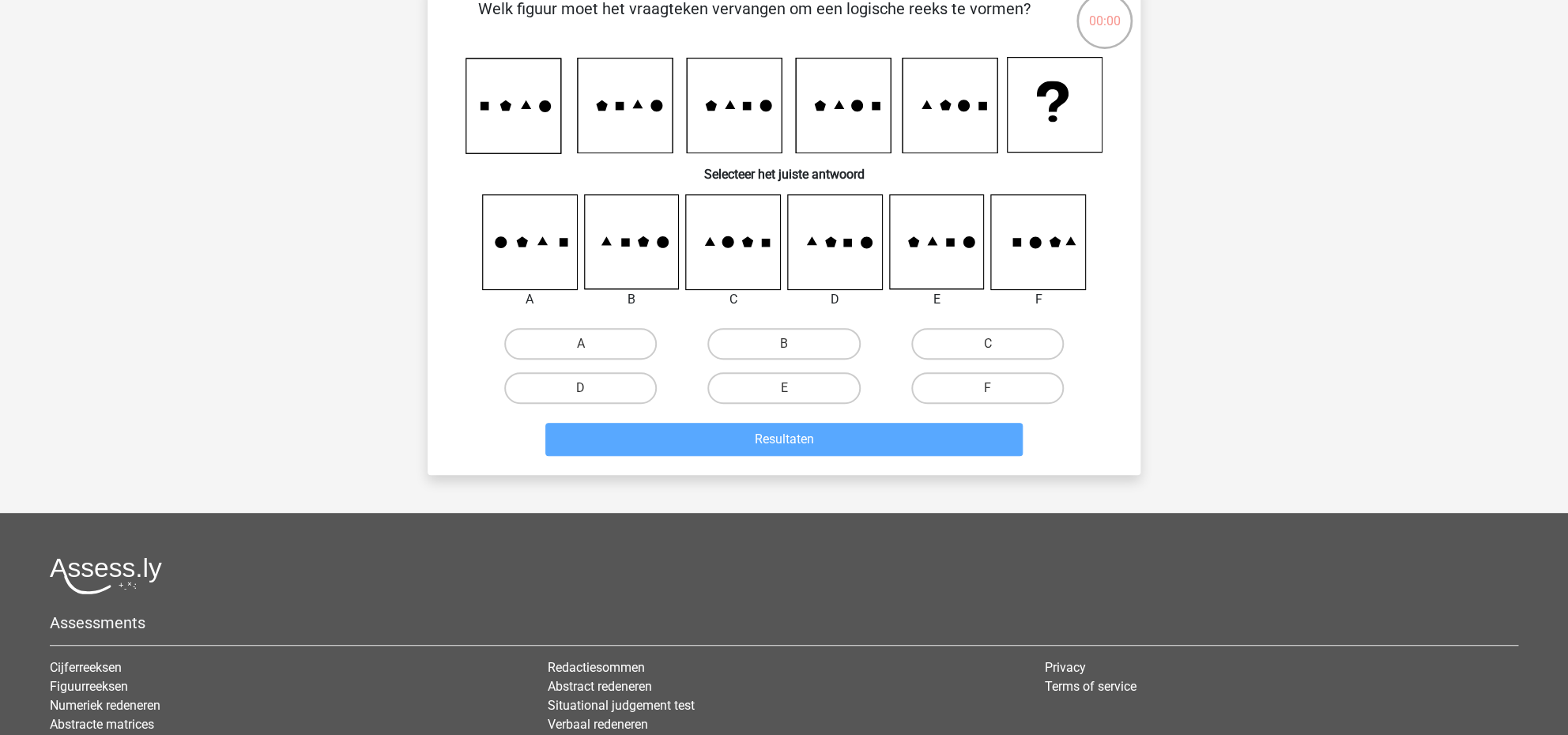
scroll to position [0, 0]
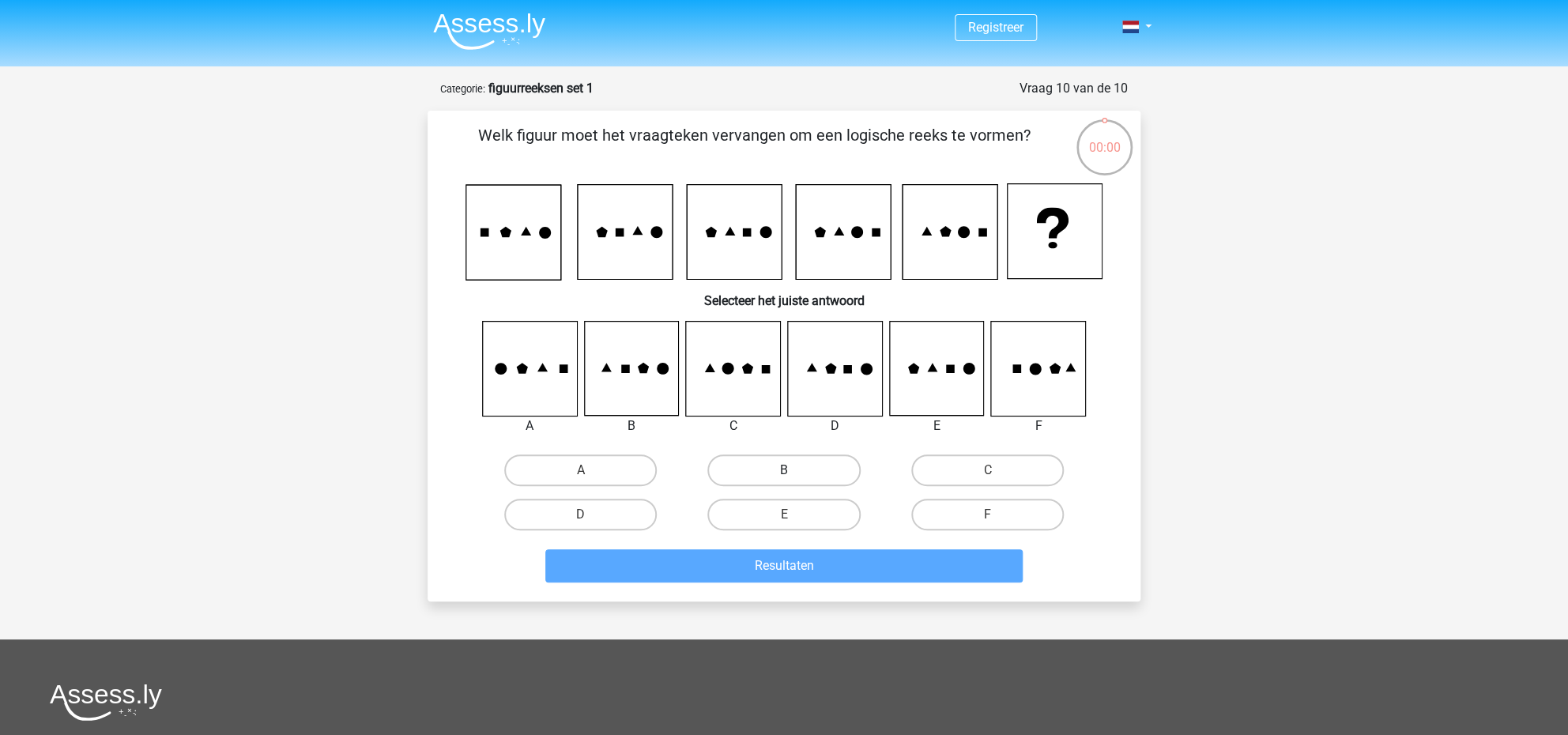
click at [782, 468] on label "B" at bounding box center [784, 470] width 152 height 32
click at [784, 470] on input "B" at bounding box center [789, 475] width 11 height 11
radio input "true"
